Goal: Information Seeking & Learning: Learn about a topic

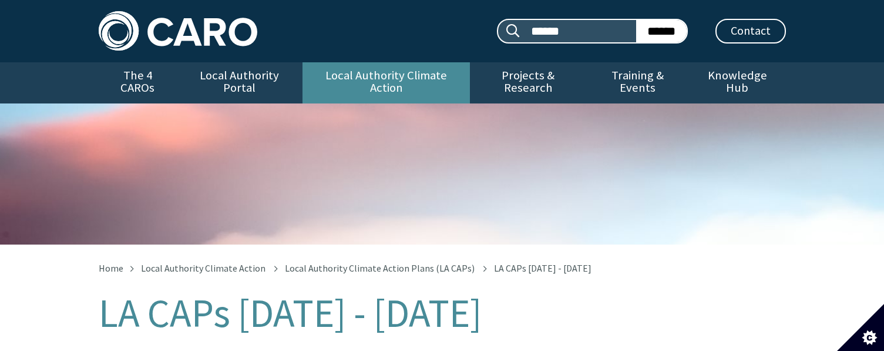
click at [324, 70] on link "Local Authority Climate Action" at bounding box center [385, 82] width 167 height 41
click at [387, 73] on link "Local Authority Climate Action" at bounding box center [385, 82] width 167 height 41
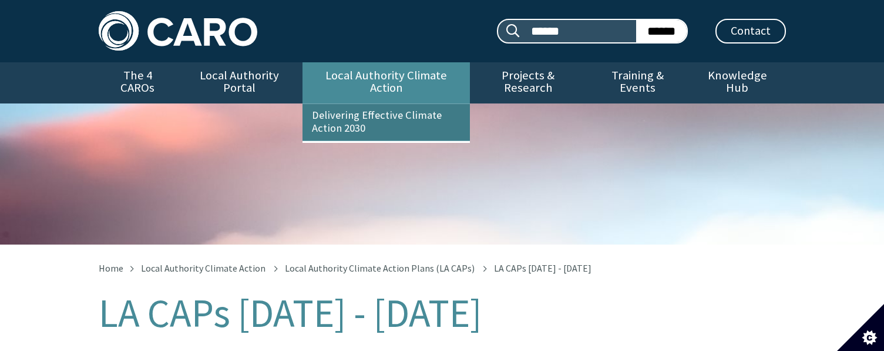
click at [372, 109] on link "Delivering Effective Climate Action 2030" at bounding box center [385, 122] width 167 height 36
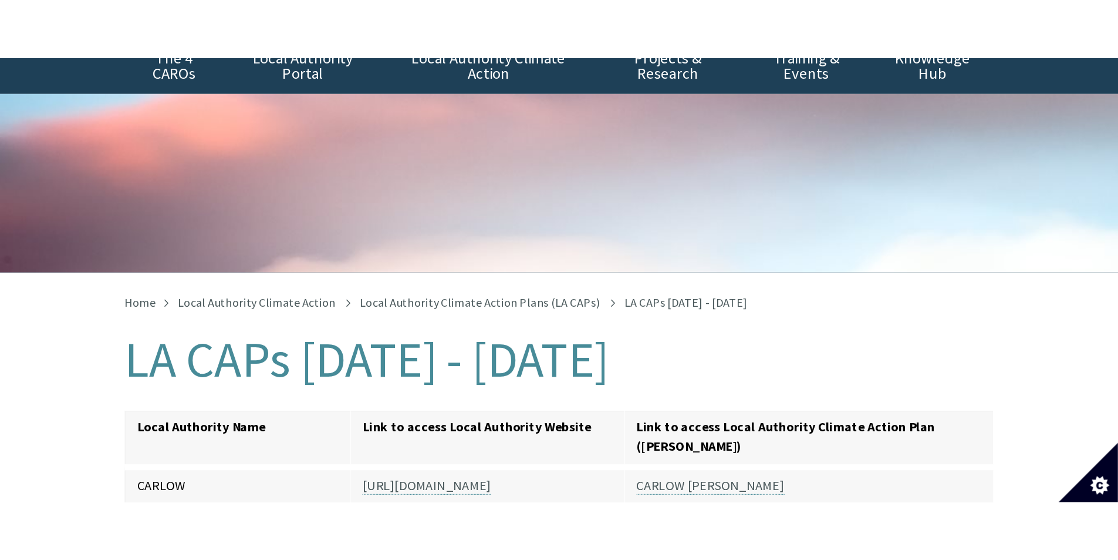
scroll to position [176, 0]
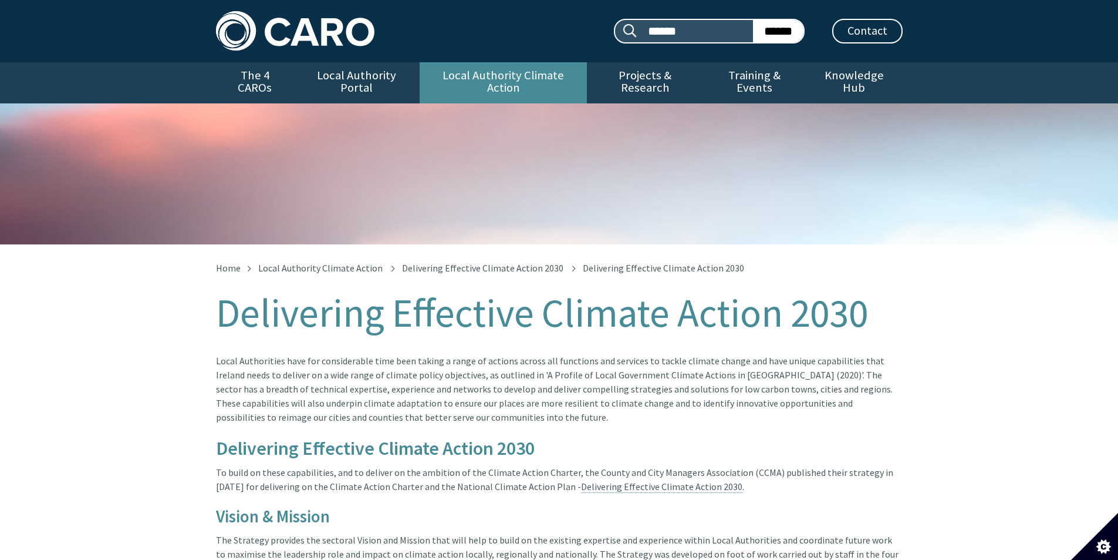
click at [479, 70] on link "Local Authority Climate Action" at bounding box center [503, 82] width 167 height 41
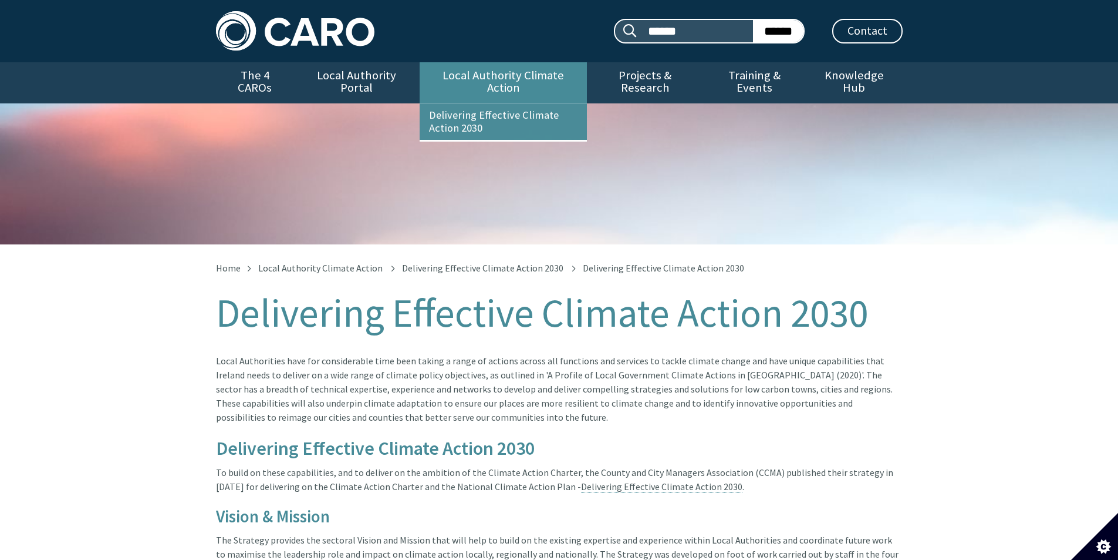
click at [468, 79] on link "Local Authority Climate Action" at bounding box center [503, 82] width 167 height 41
click at [466, 106] on link "Delivering Effective Climate Action 2030" at bounding box center [503, 122] width 167 height 36
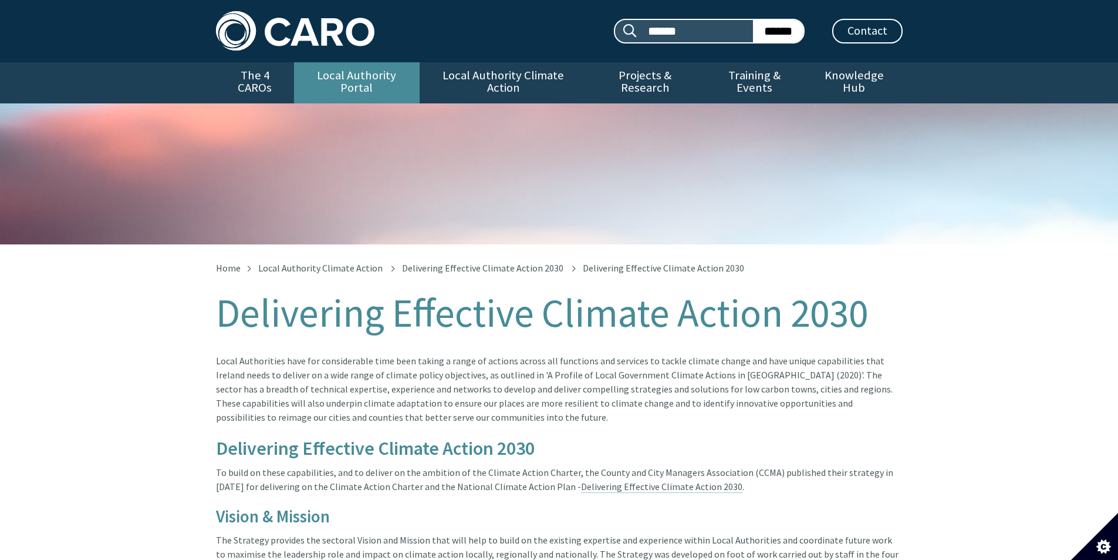
click at [343, 78] on link "Local Authority Portal" at bounding box center [357, 82] width 126 height 41
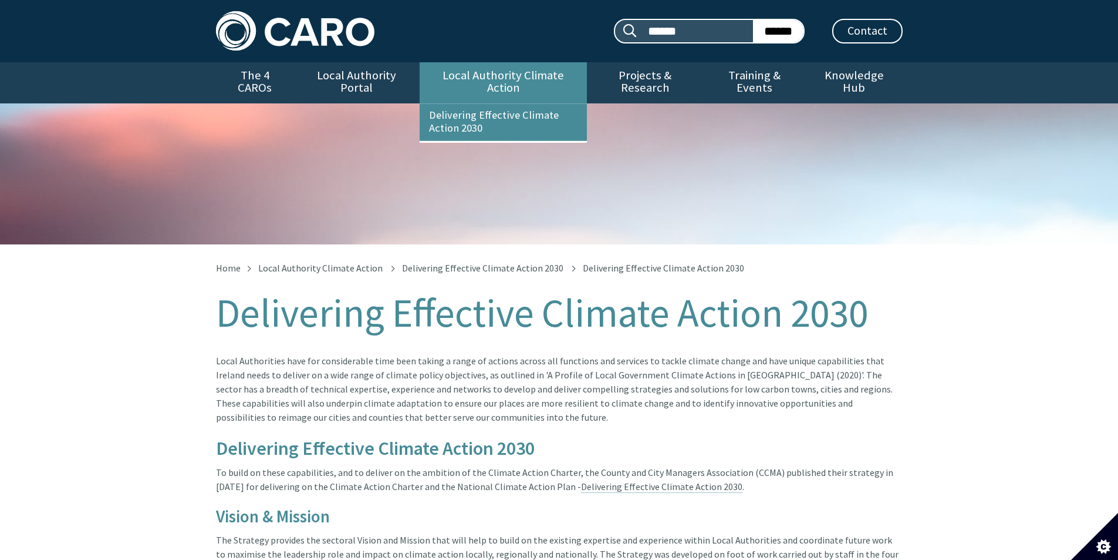
click at [507, 70] on link "Local Authority Climate Action" at bounding box center [503, 82] width 167 height 41
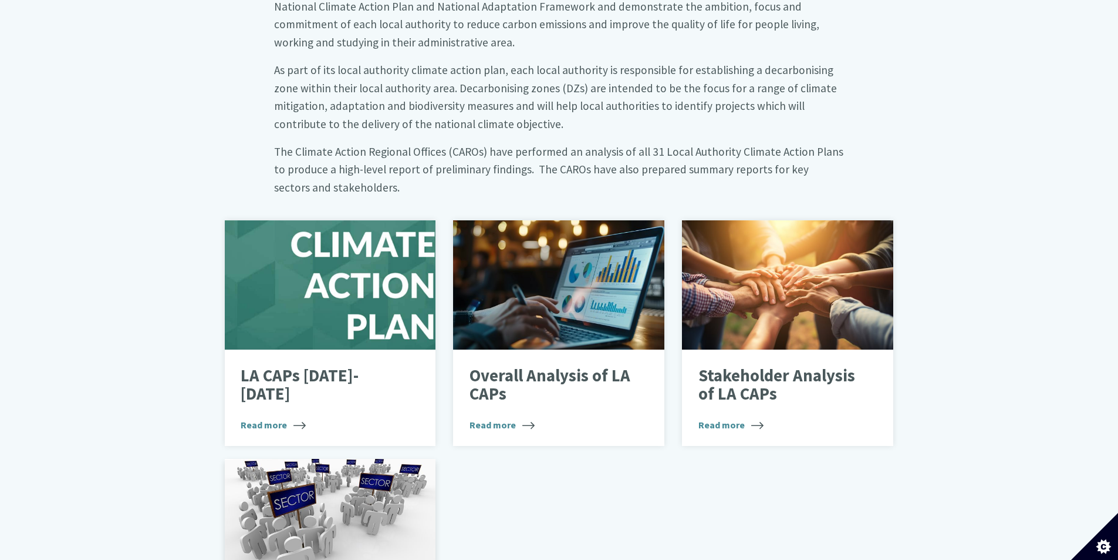
scroll to position [528, 0]
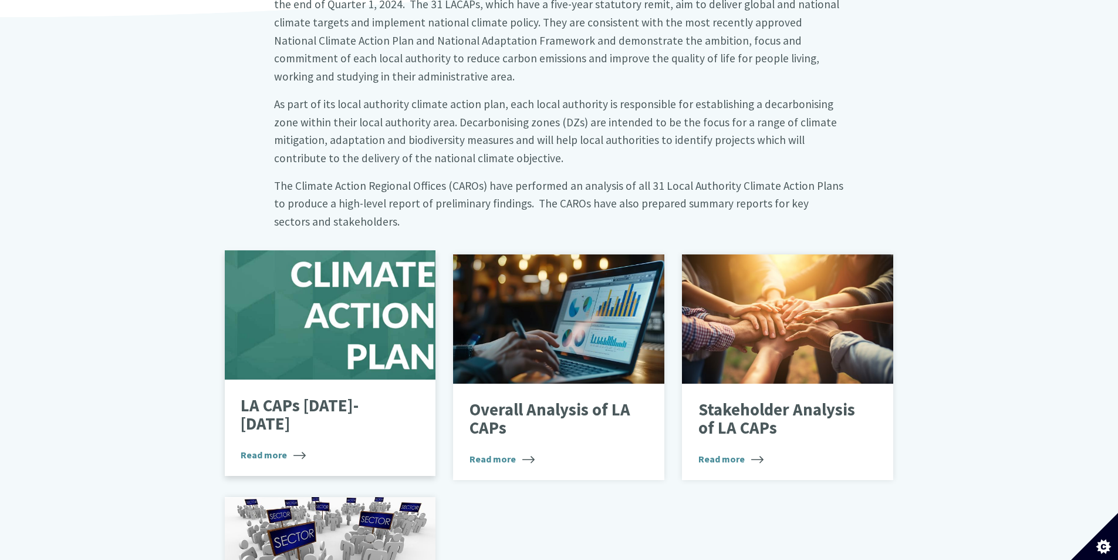
click at [308, 379] on div "LA CAPs [DATE]-[DATE] Read more" at bounding box center [330, 427] width 211 height 96
click at [269, 447] on span "Read more" at bounding box center [273, 454] width 65 height 14
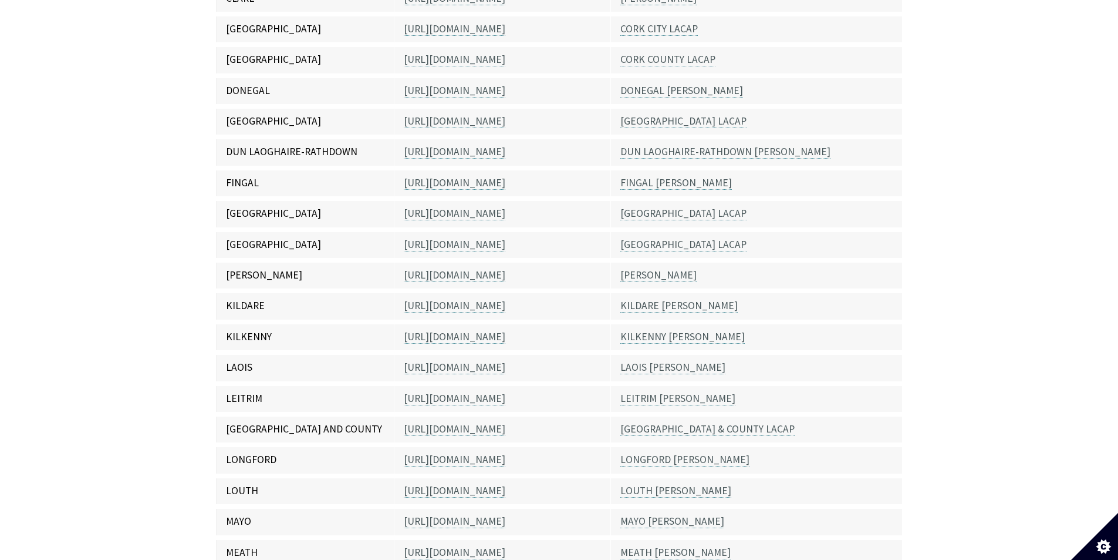
scroll to position [470, 0]
